Goal: Task Accomplishment & Management: Complete application form

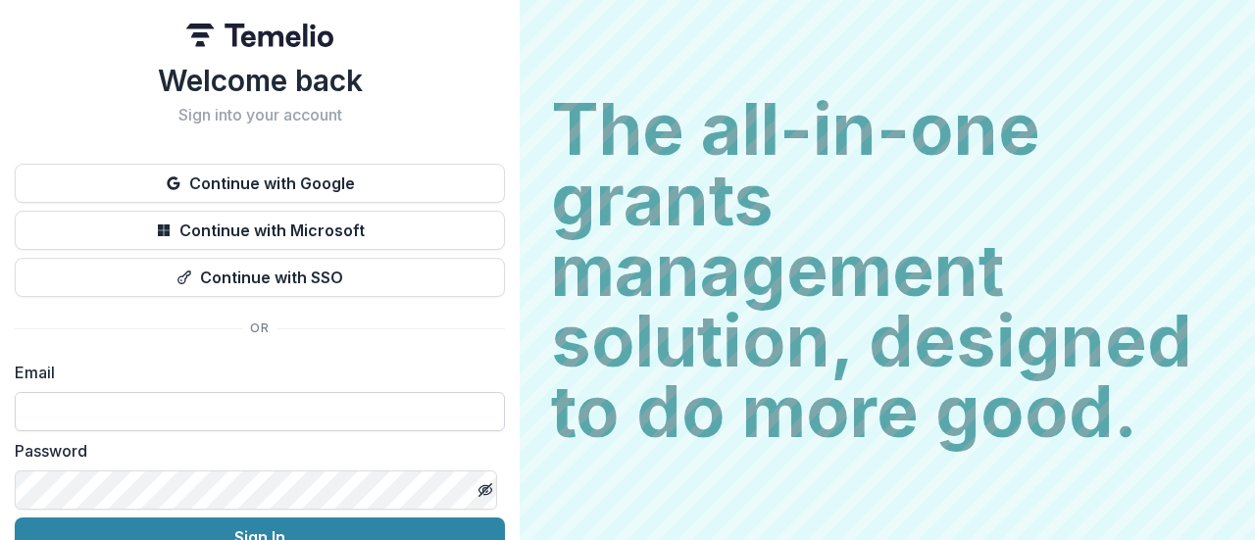
click at [326, 408] on input at bounding box center [260, 411] width 490 height 39
type input "**********"
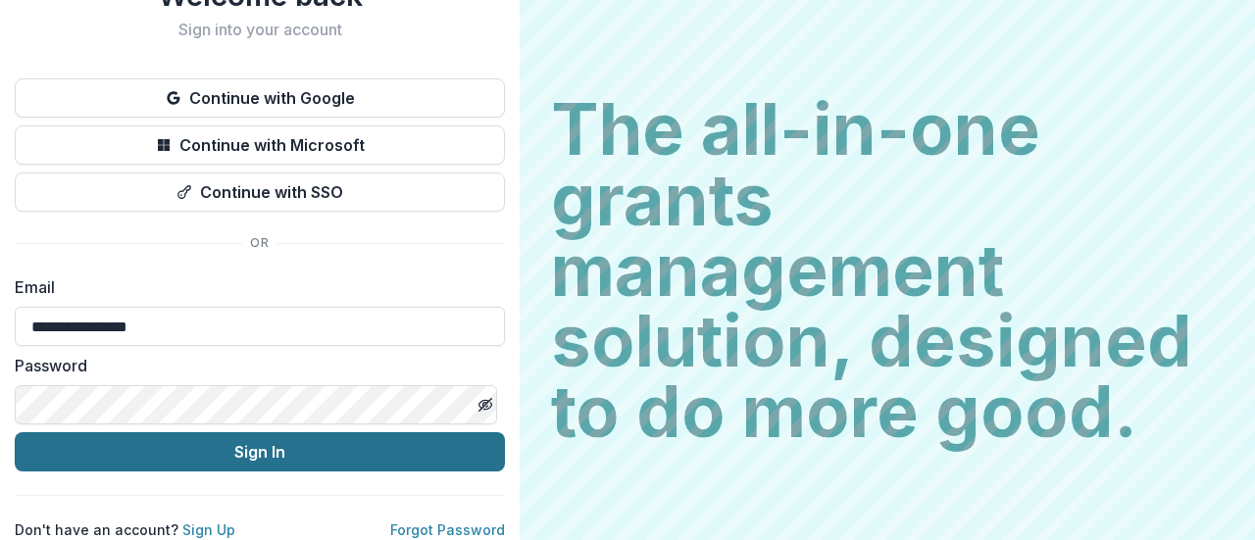
click at [278, 436] on button "Sign In" at bounding box center [260, 452] width 490 height 39
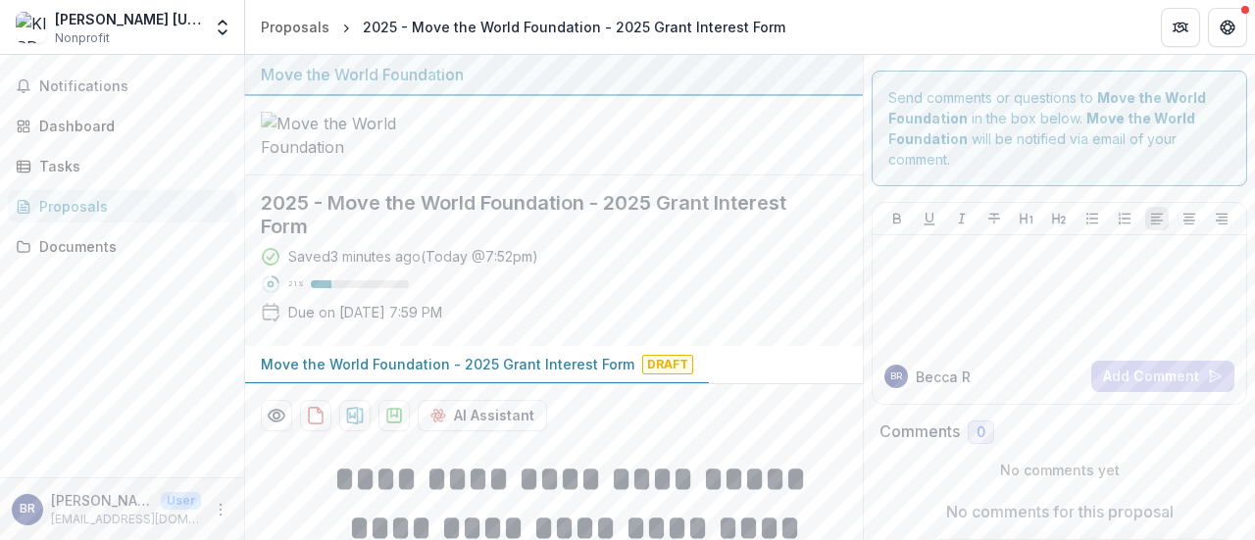
click at [594, 375] on p "Move the World Foundation - 2025 Grant Interest Form" at bounding box center [448, 364] width 374 height 21
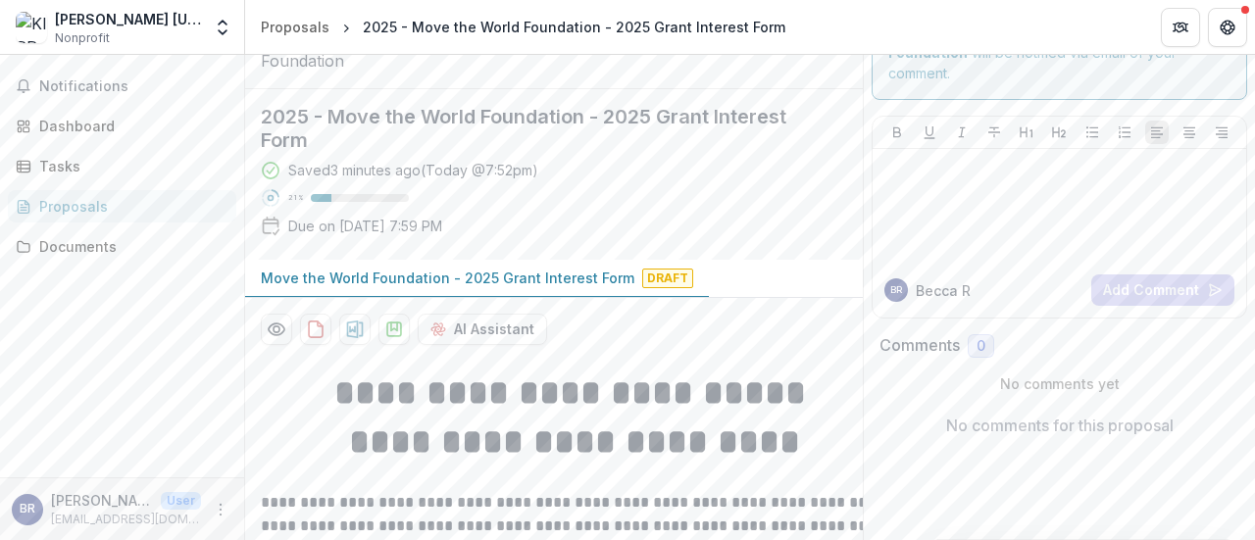
click at [592, 288] on p "Move the World Foundation - 2025 Grant Interest Form" at bounding box center [448, 278] width 374 height 21
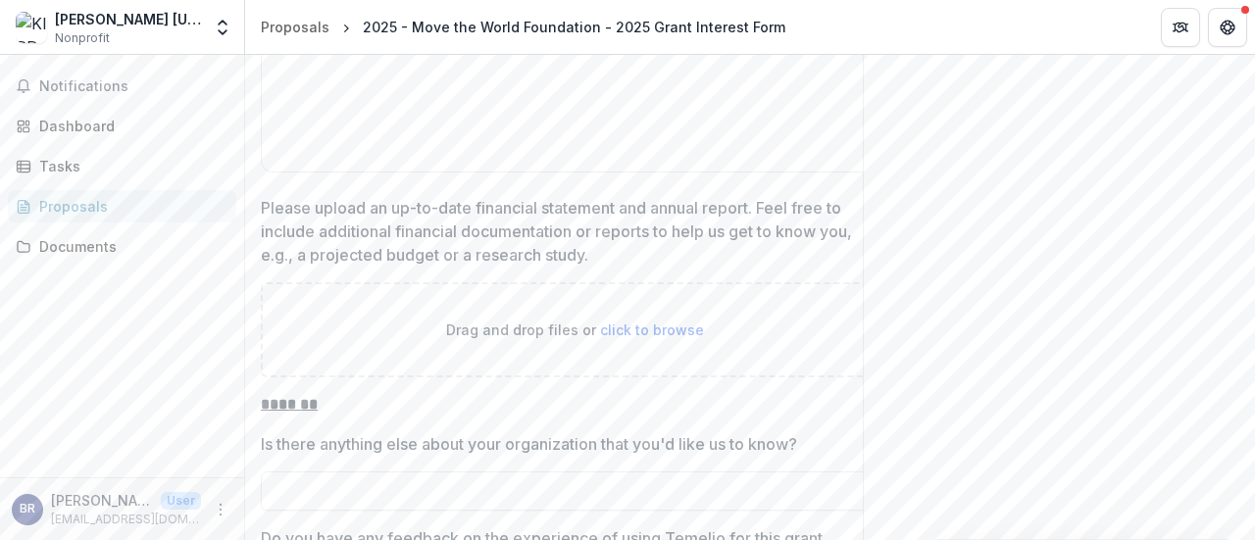
scroll to position [8199, 0]
